Goal: Find specific page/section: Find specific page/section

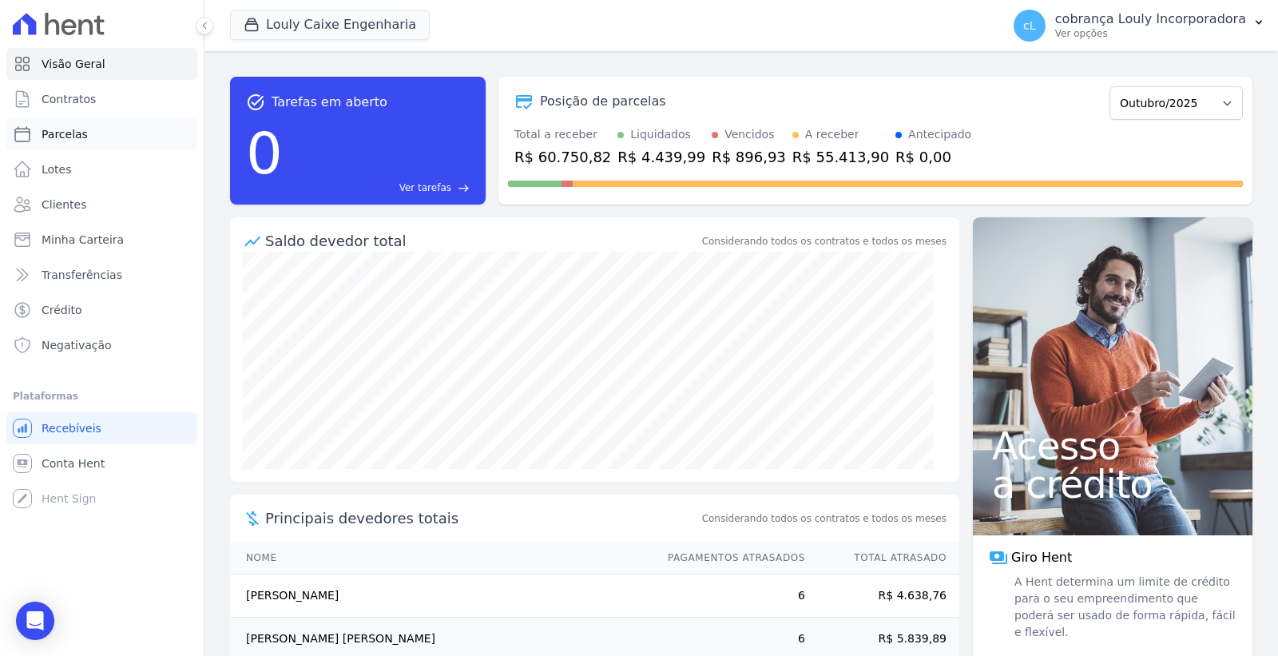
click at [74, 131] on span "Parcelas" at bounding box center [65, 134] width 46 height 16
select select
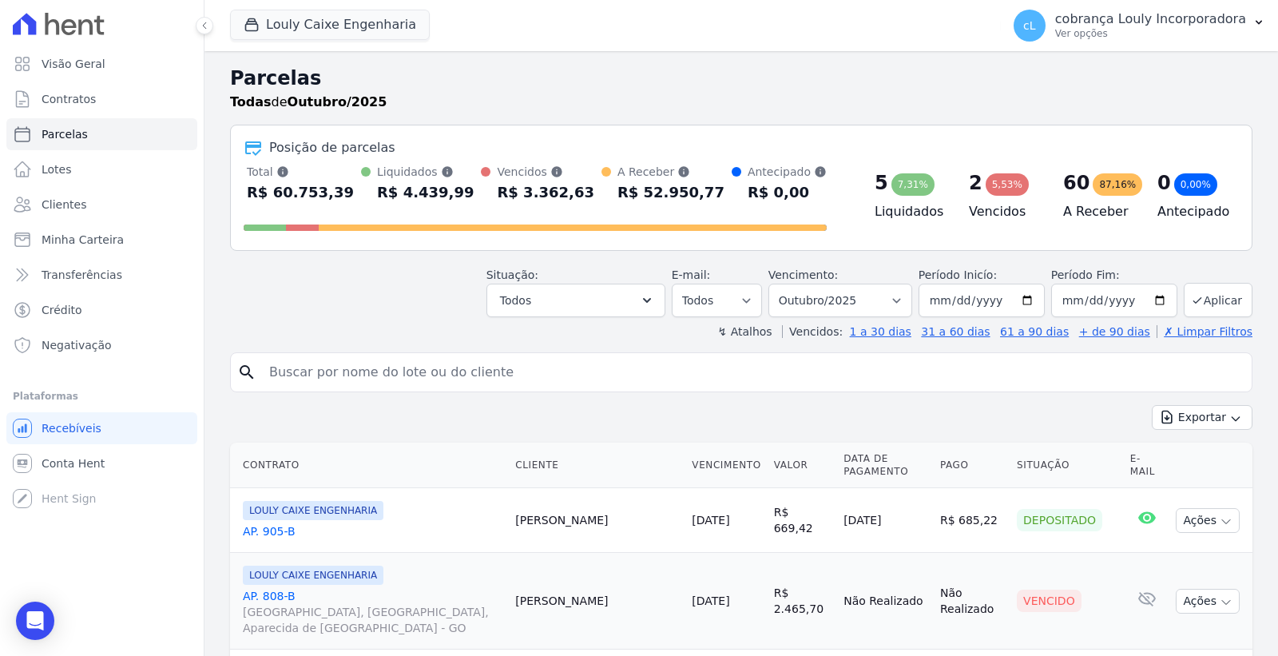
click at [317, 375] on input "search" at bounding box center [753, 372] width 986 height 32
paste input "[PERSON_NAME]"
type input "[PERSON_NAME]"
select select
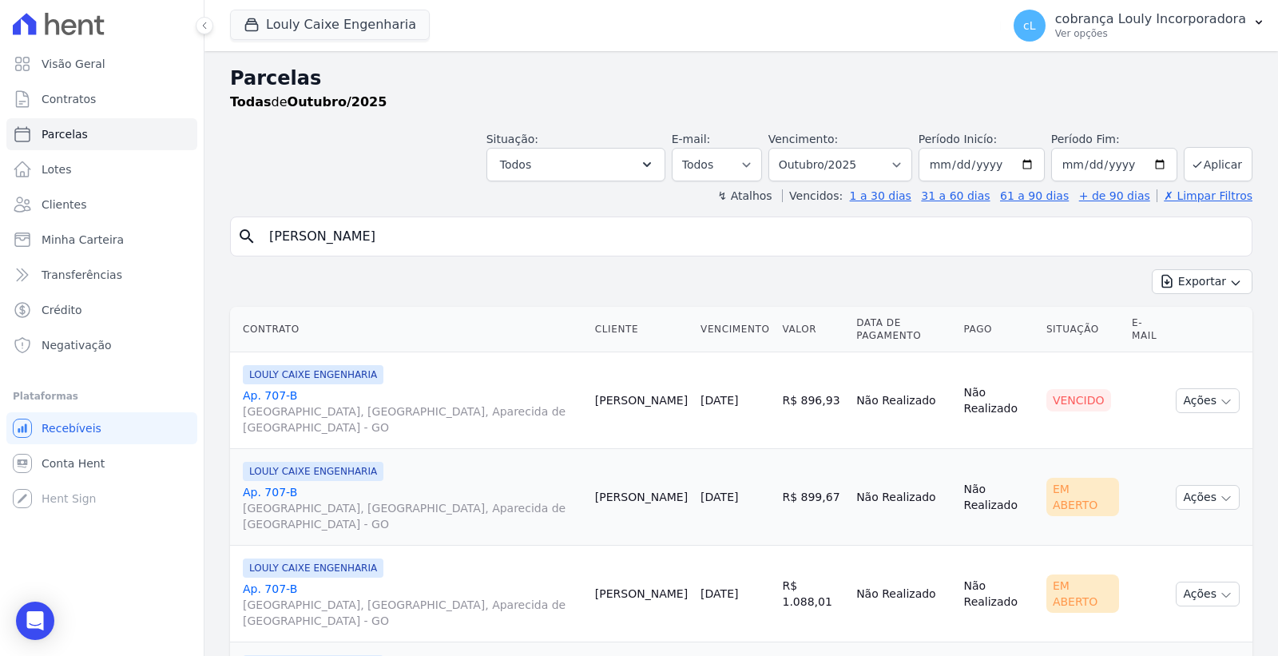
scroll to position [56, 0]
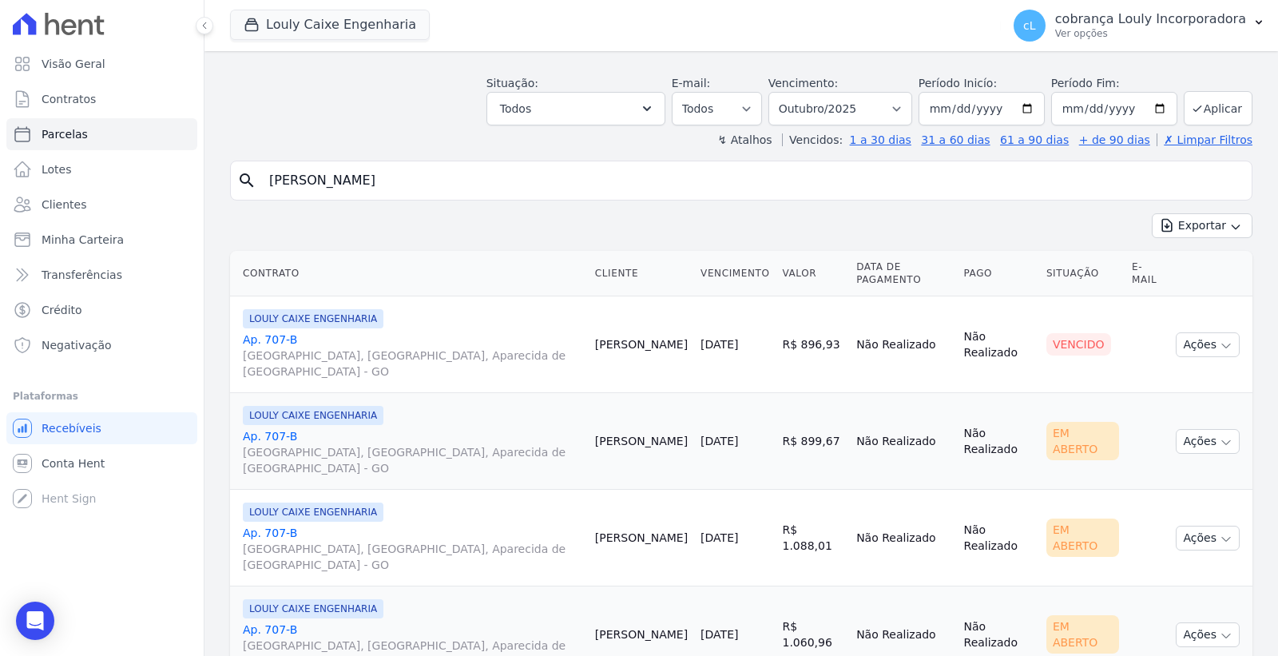
click at [265, 621] on link "Ap. 707-[GEOGRAPHIC_DATA], [GEOGRAPHIC_DATA], Aparecida de [GEOGRAPHIC_DATA]" at bounding box center [412, 645] width 339 height 48
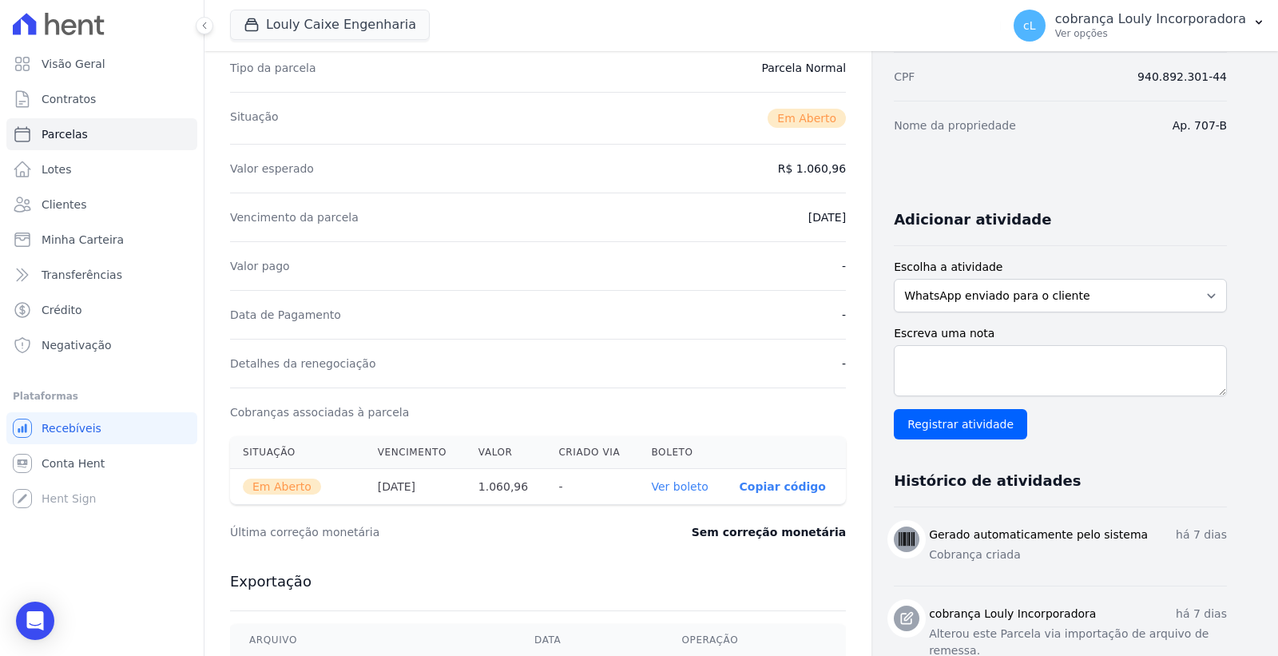
scroll to position [440, 0]
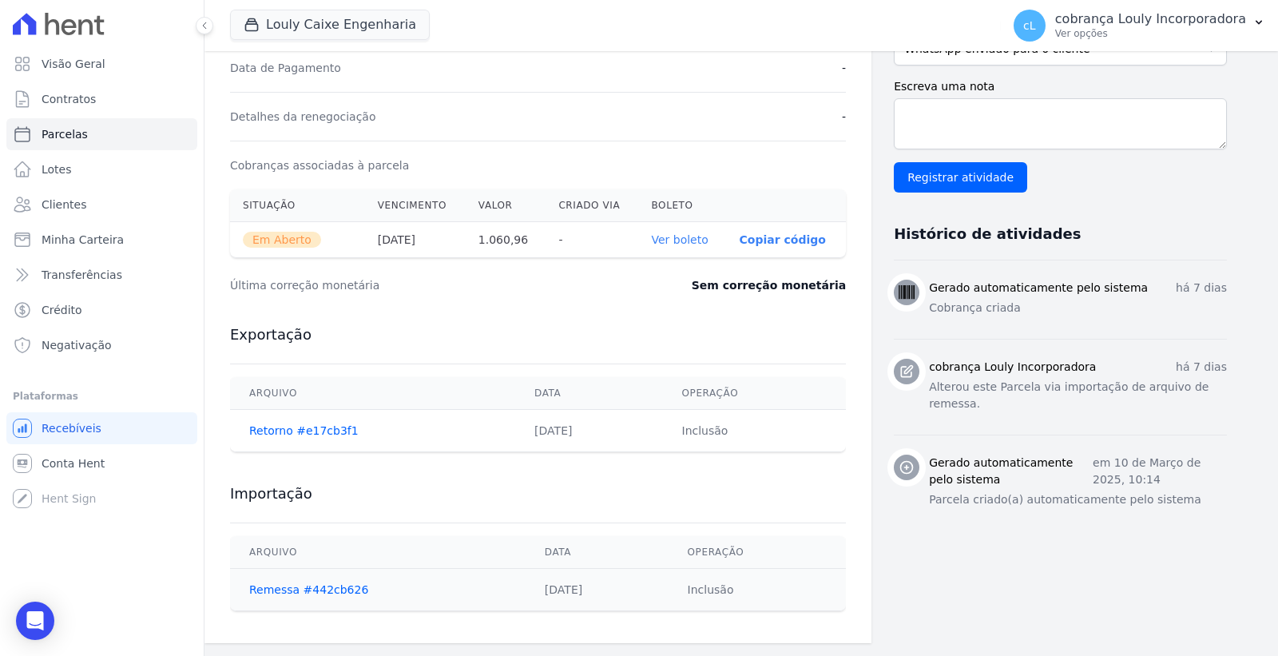
click at [687, 238] on link "Ver boleto" at bounding box center [679, 239] width 57 height 13
